Goal: Transaction & Acquisition: Purchase product/service

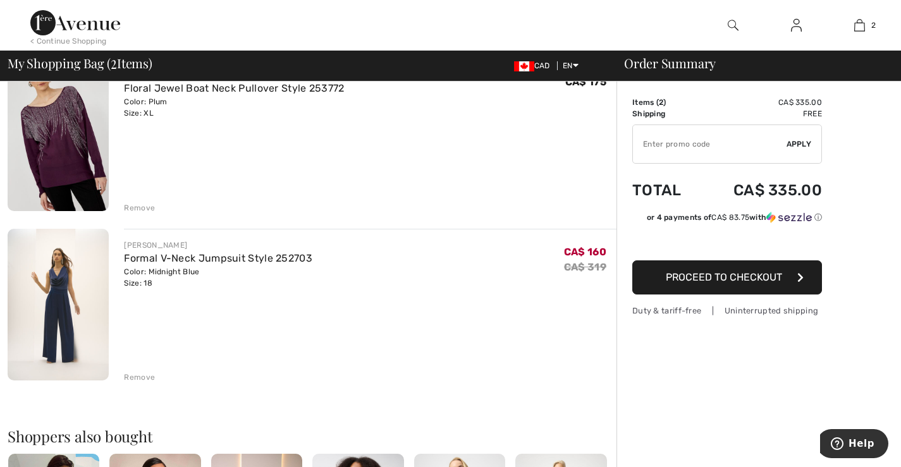
click at [59, 294] on img at bounding box center [58, 305] width 101 height 152
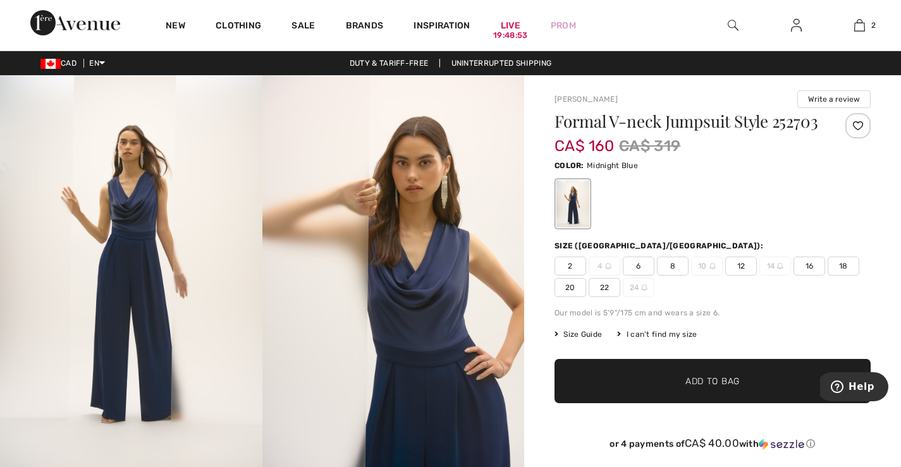
click at [850, 276] on span "18" at bounding box center [844, 266] width 32 height 19
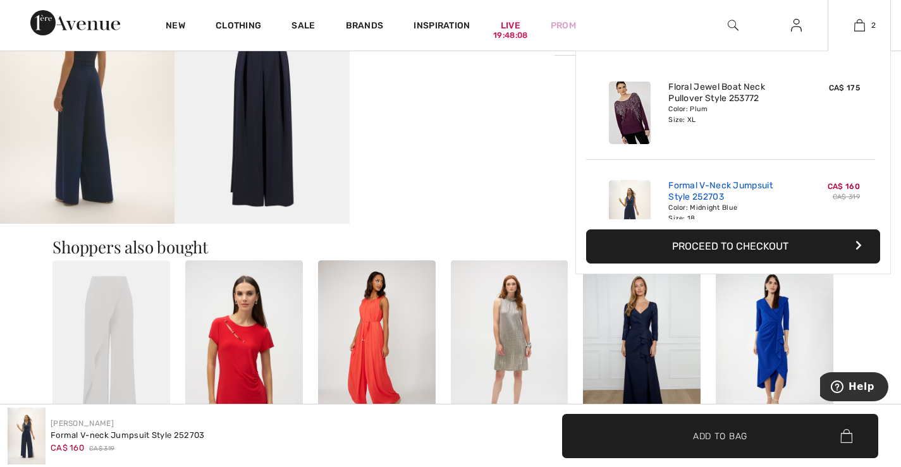
scroll to position [759, 0]
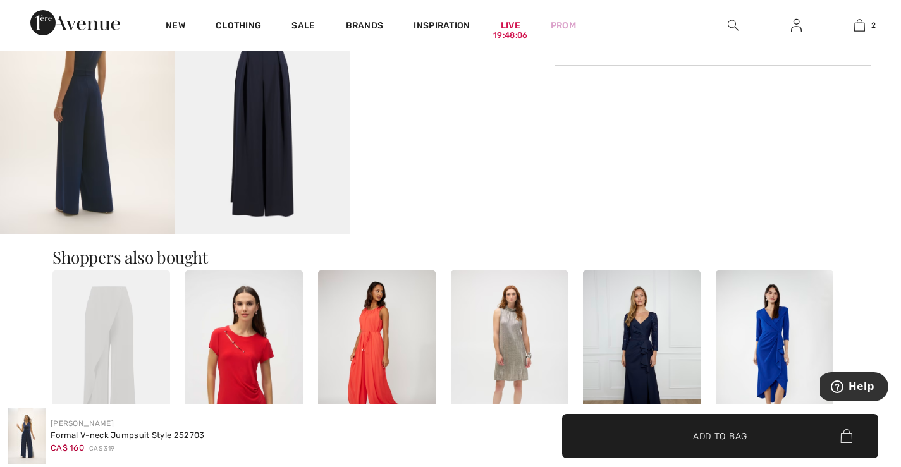
click at [116, 311] on img at bounding box center [112, 359] width 118 height 176
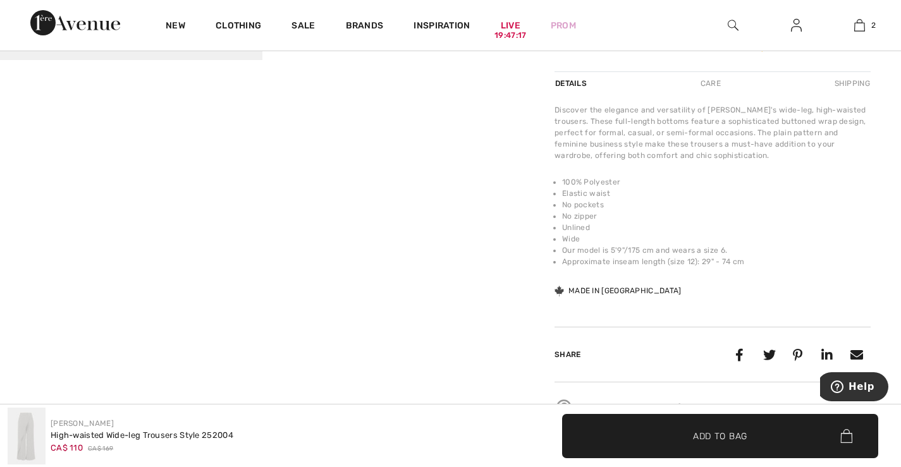
scroll to position [380, 0]
